Goal: Check status: Check status

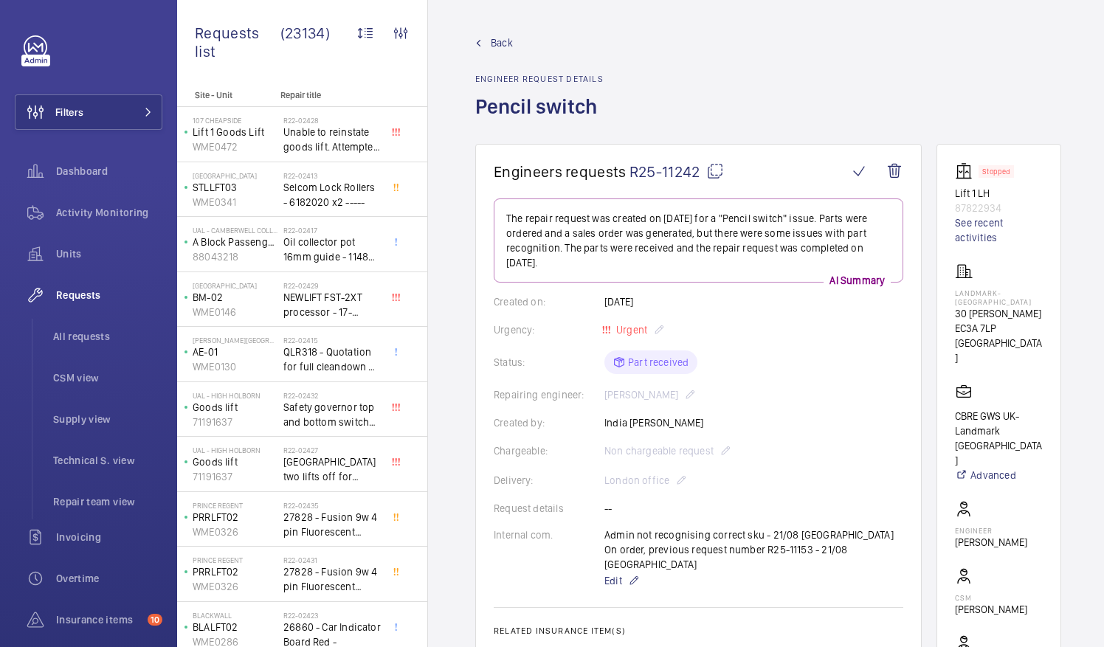
scroll to position [666, 0]
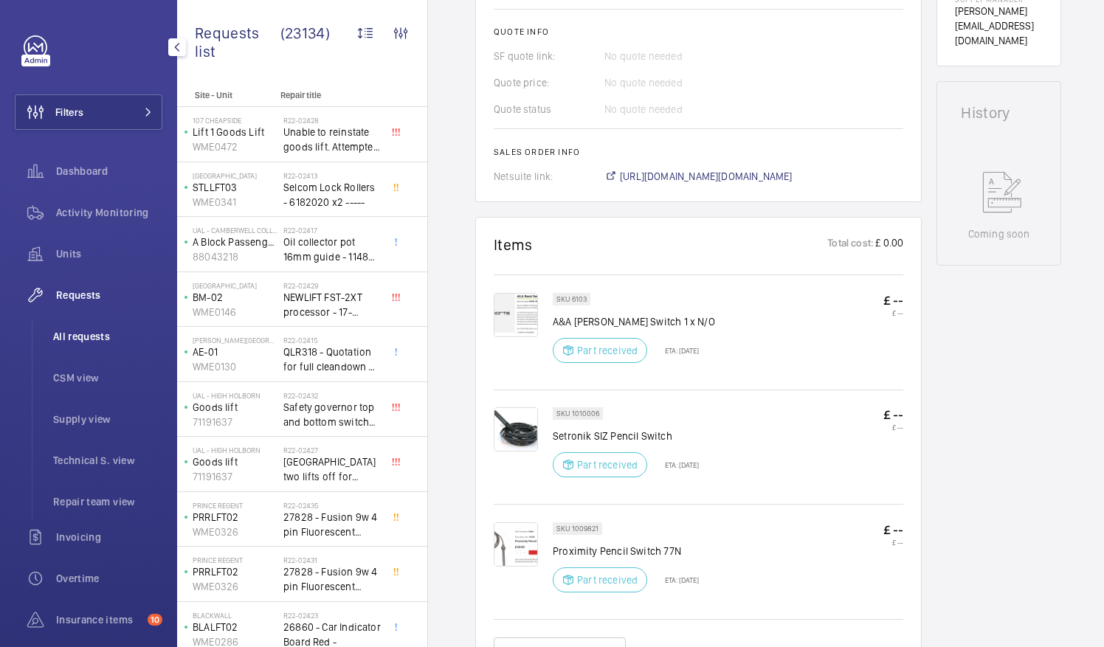
click at [90, 331] on span "All requests" at bounding box center [107, 336] width 109 height 15
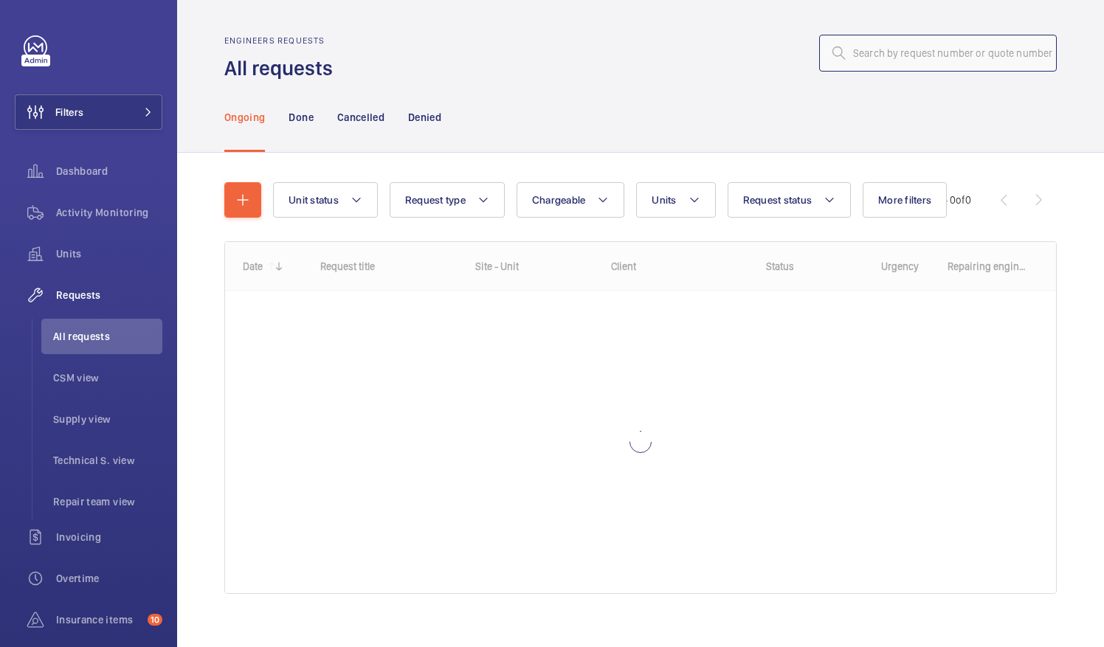
click at [849, 60] on input "text" at bounding box center [938, 53] width 238 height 37
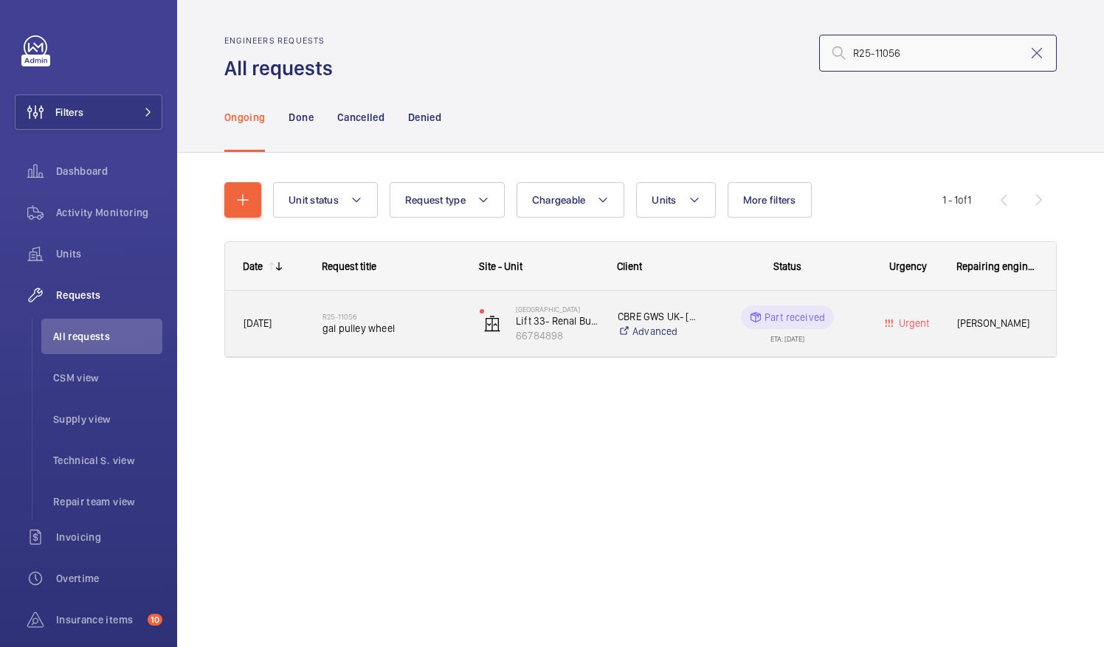
type input "R25-11056"
click at [356, 324] on span "gal pulley wheel" at bounding box center [392, 328] width 138 height 15
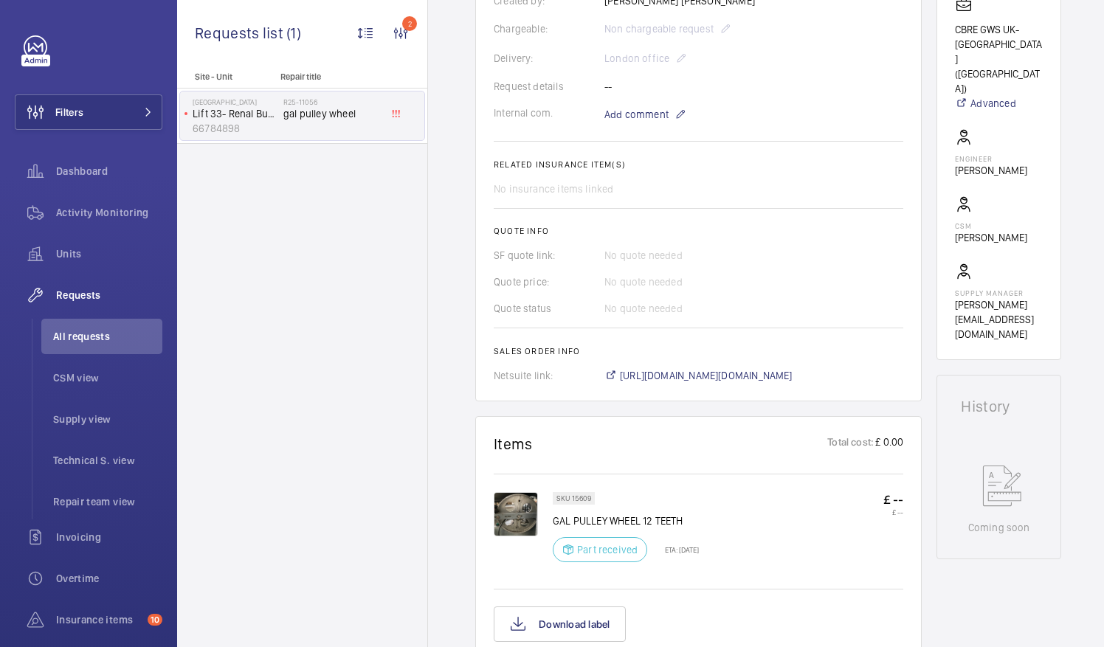
scroll to position [407, 0]
click at [745, 376] on span "[URL][DOMAIN_NAME][DOMAIN_NAME]" at bounding box center [706, 375] width 173 height 15
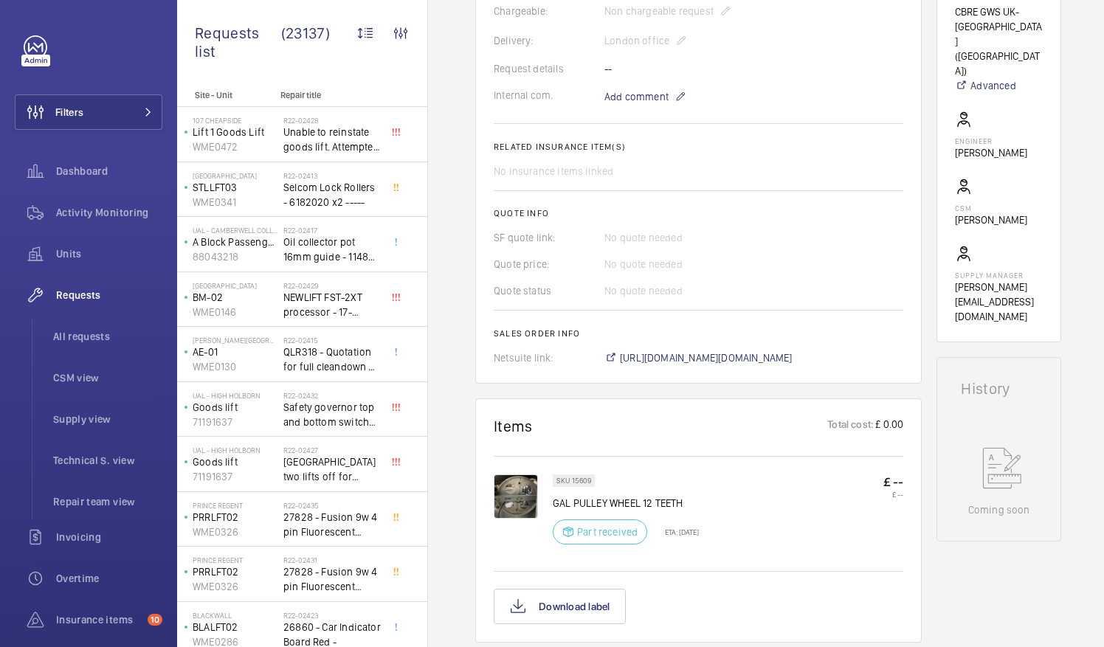
scroll to position [426, 0]
click at [518, 496] on img at bounding box center [516, 496] width 44 height 44
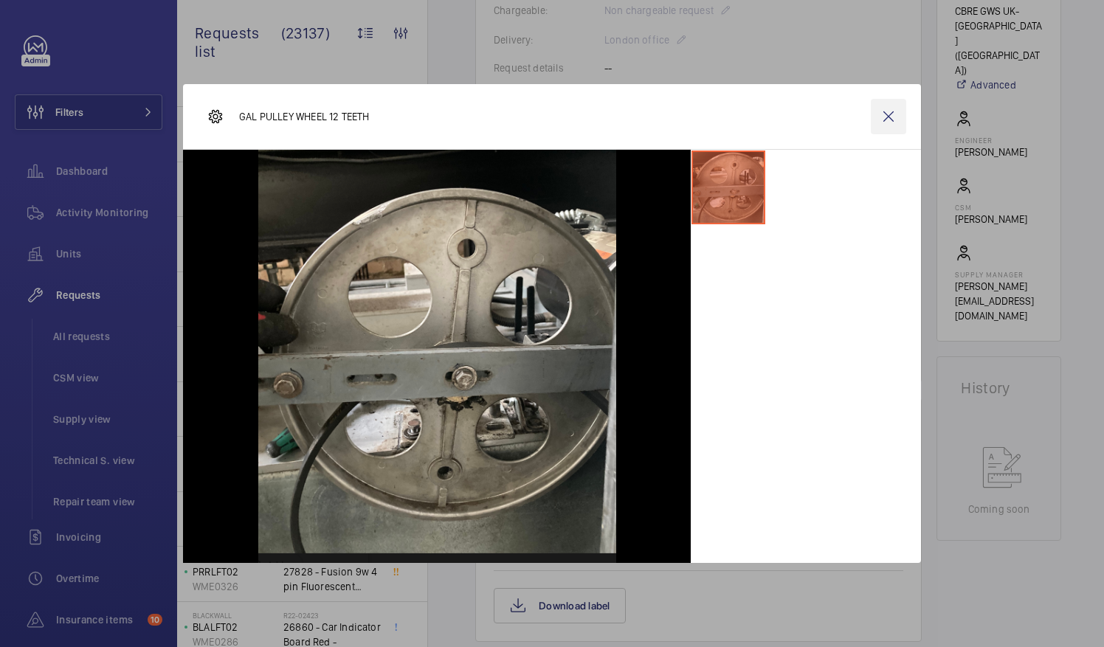
click at [889, 117] on wm-front-icon-button at bounding box center [888, 116] width 35 height 35
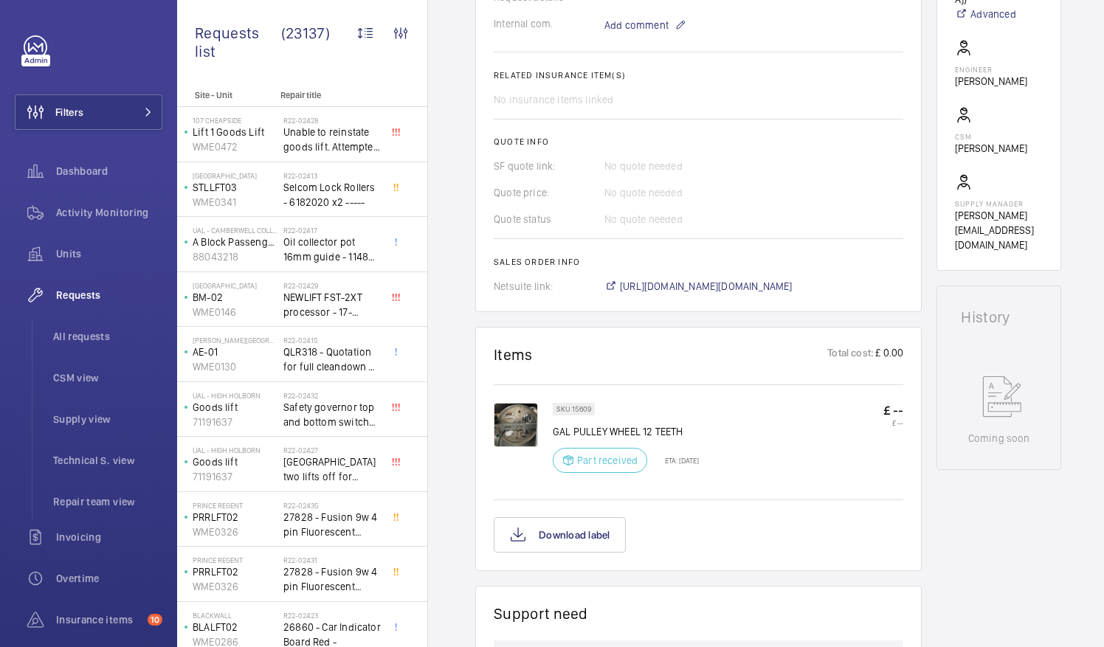
scroll to position [498, 0]
click at [510, 433] on img at bounding box center [516, 424] width 44 height 44
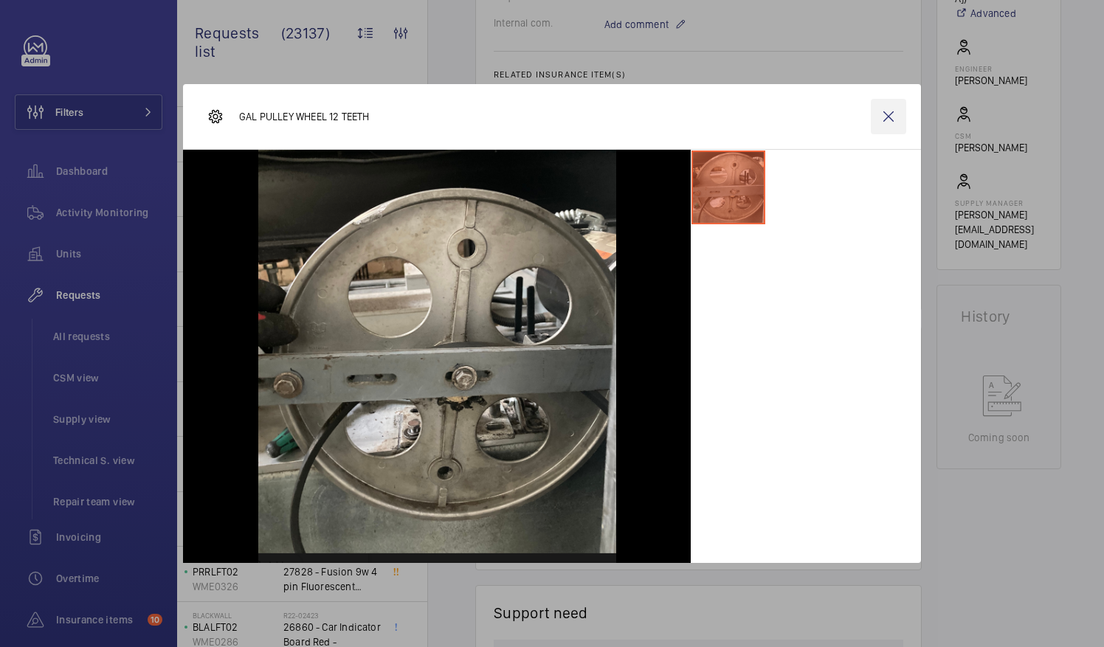
click at [890, 111] on wm-front-icon-button at bounding box center [888, 116] width 35 height 35
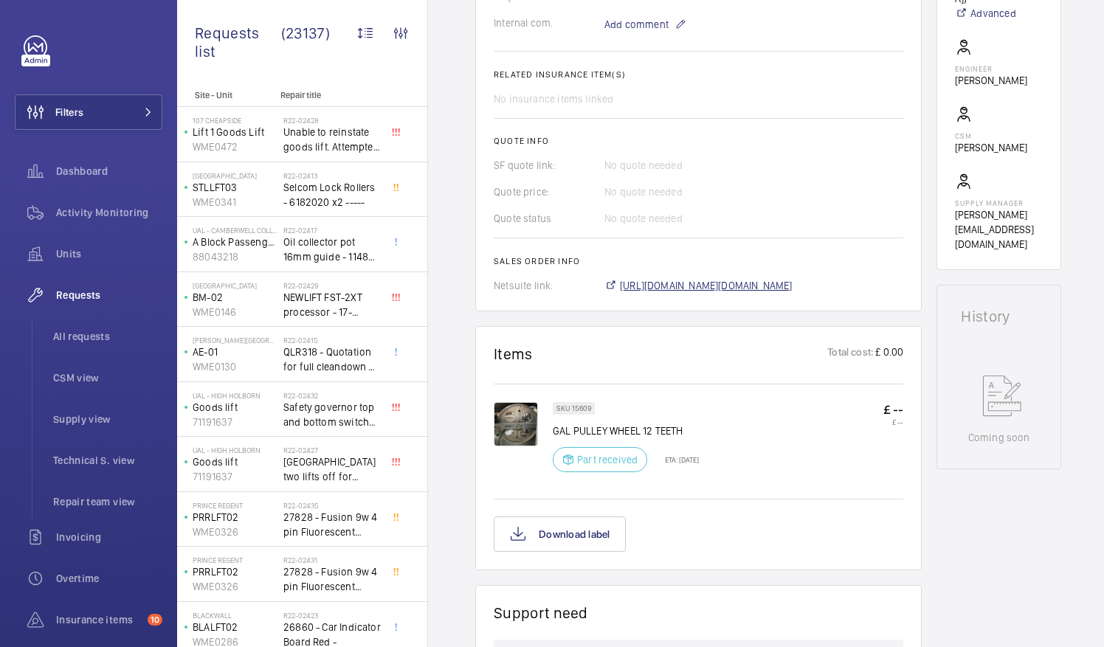
click at [774, 285] on span "[URL][DOMAIN_NAME][DOMAIN_NAME]" at bounding box center [706, 285] width 173 height 15
